Goal: Check status: Check status

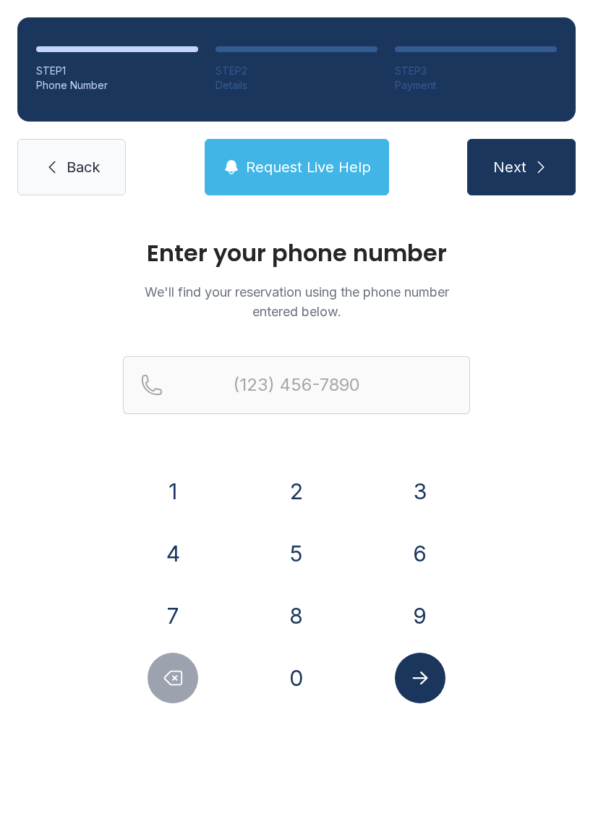
click at [414, 560] on button "6" at bounding box center [420, 553] width 51 height 51
click at [179, 622] on button "7" at bounding box center [173, 615] width 51 height 51
click at [294, 608] on button "8" at bounding box center [296, 615] width 51 height 51
click at [294, 607] on button "8" at bounding box center [296, 615] width 51 height 51
click at [300, 488] on button "2" at bounding box center [296, 491] width 51 height 51
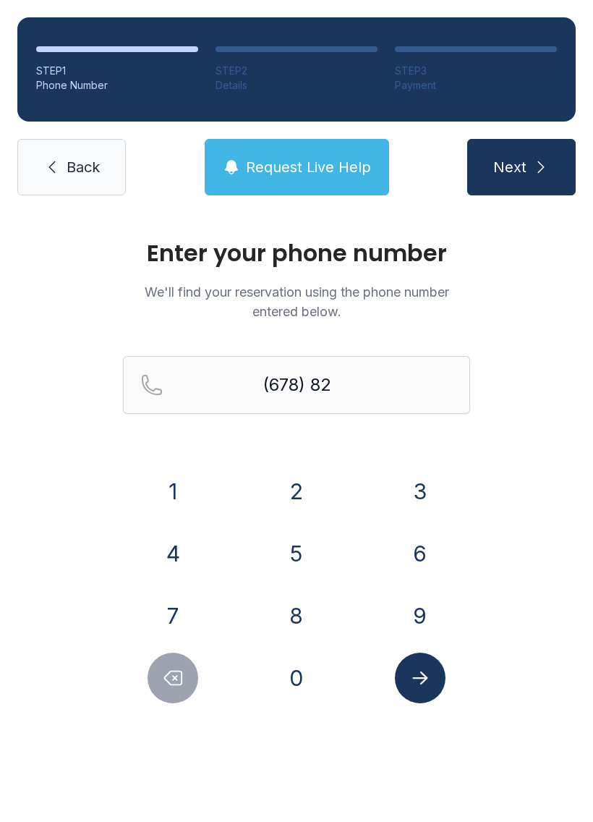
click at [300, 488] on button "2" at bounding box center [296, 491] width 51 height 51
click at [303, 614] on button "8" at bounding box center [296, 615] width 51 height 51
click at [182, 549] on button "4" at bounding box center [173, 553] width 51 height 51
click at [185, 546] on button "4" at bounding box center [173, 553] width 51 height 51
click at [287, 484] on button "2" at bounding box center [296, 491] width 51 height 51
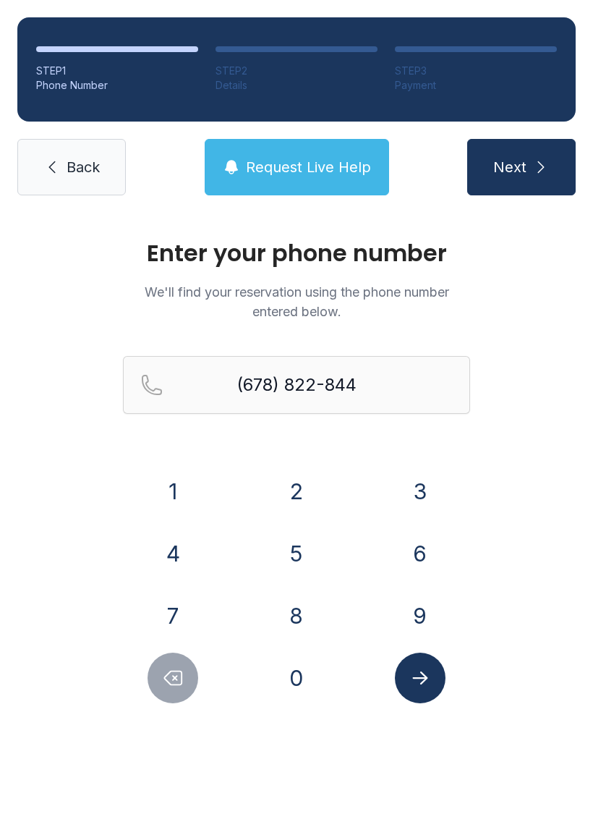
type input "[PHONE_NUMBER]"
click at [423, 657] on button "Submit lookup form" at bounding box center [420, 678] width 51 height 51
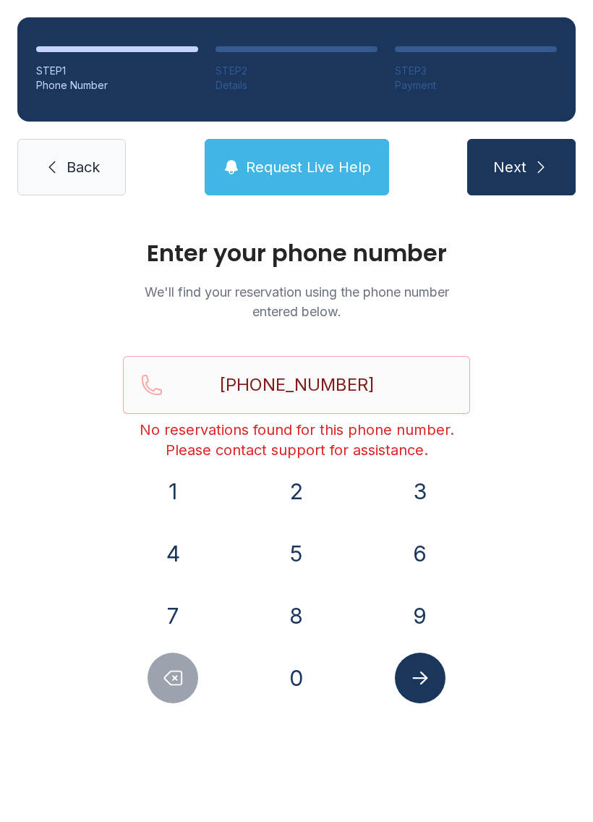
click at [531, 162] on button "Next" at bounding box center [521, 167] width 109 height 56
click at [80, 514] on div "Enter your phone number We'll find your reservation using the phone number ente…" at bounding box center [296, 487] width 593 height 548
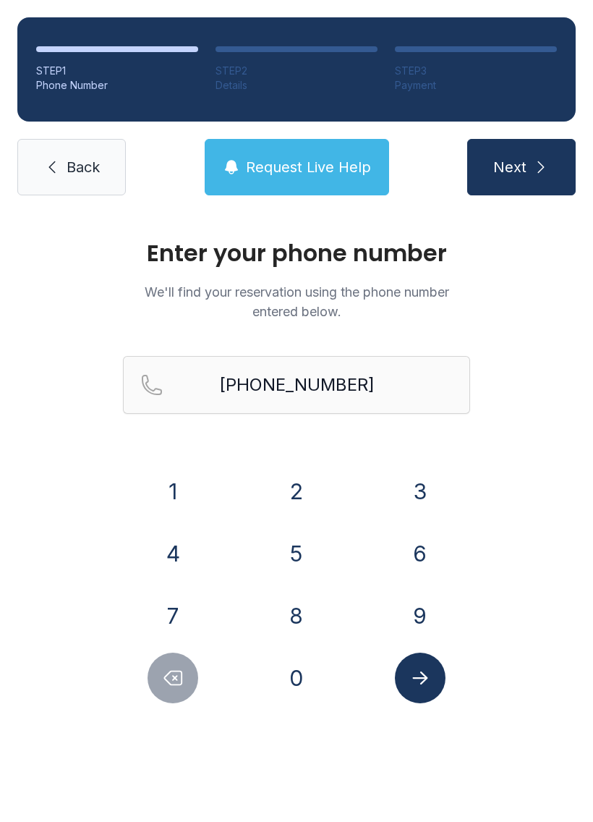
click at [86, 190] on link "Back" at bounding box center [71, 167] width 109 height 56
